Goal: Navigation & Orientation: Understand site structure

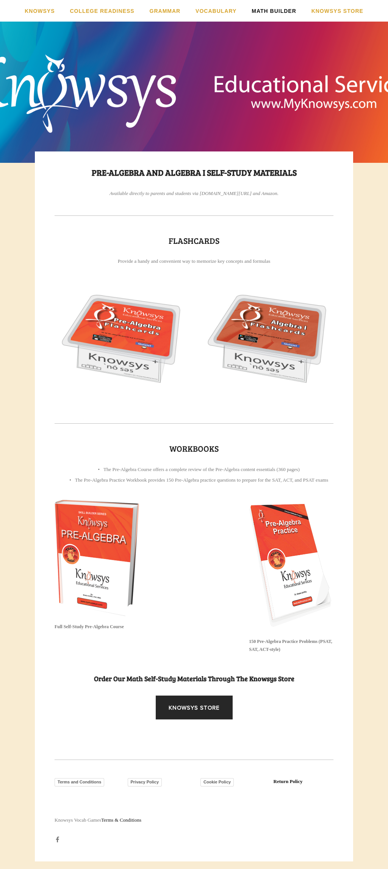
scroll to position [0, 0]
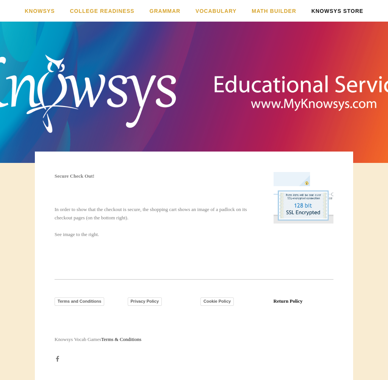
scroll to position [0, 0]
